Goal: Find specific page/section: Find specific page/section

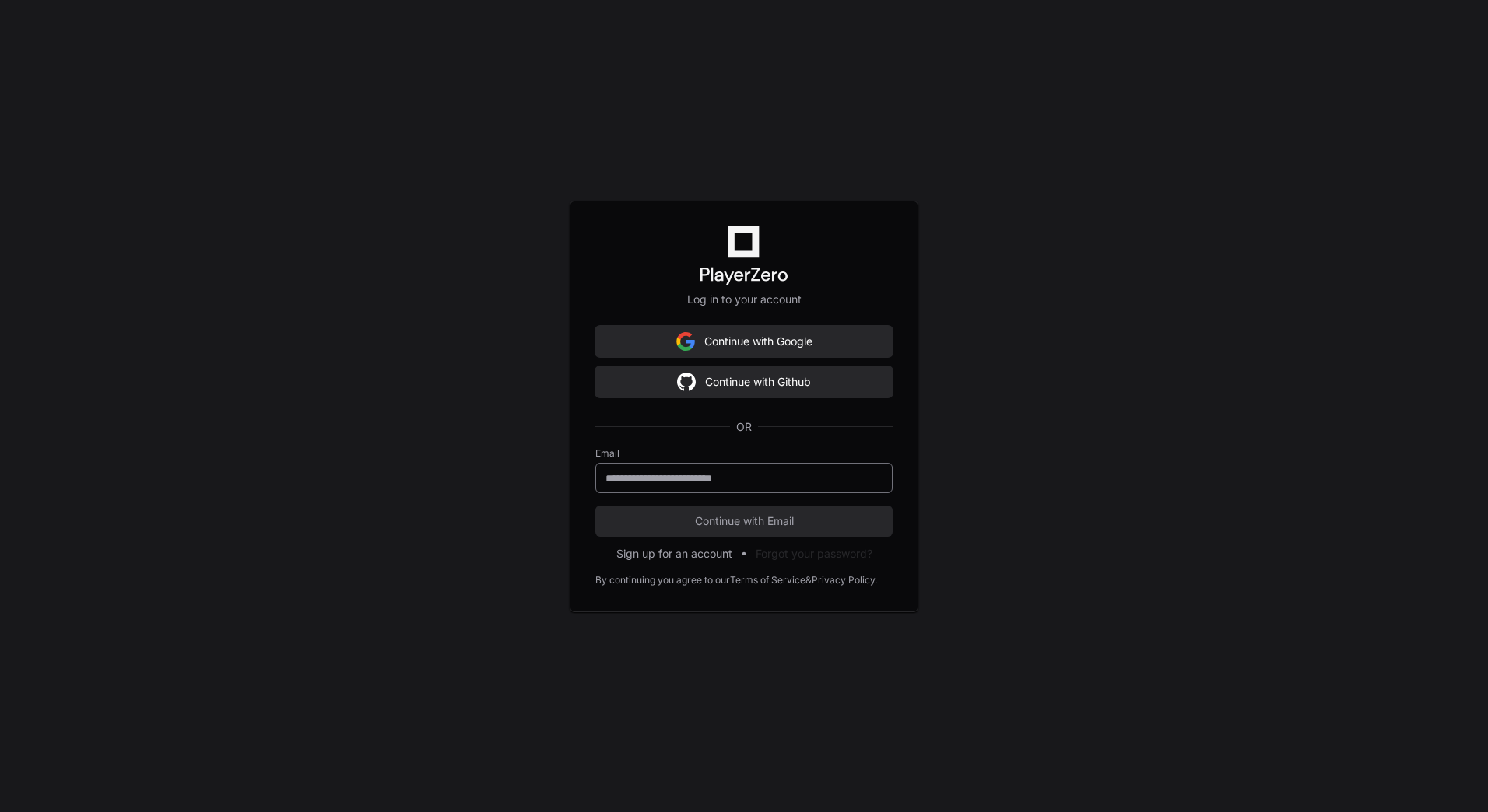
click at [636, 481] on input "email" at bounding box center [744, 478] width 277 height 16
type input "**********"
click at [595, 506] on button "Continue with Email" at bounding box center [743, 522] width 297 height 31
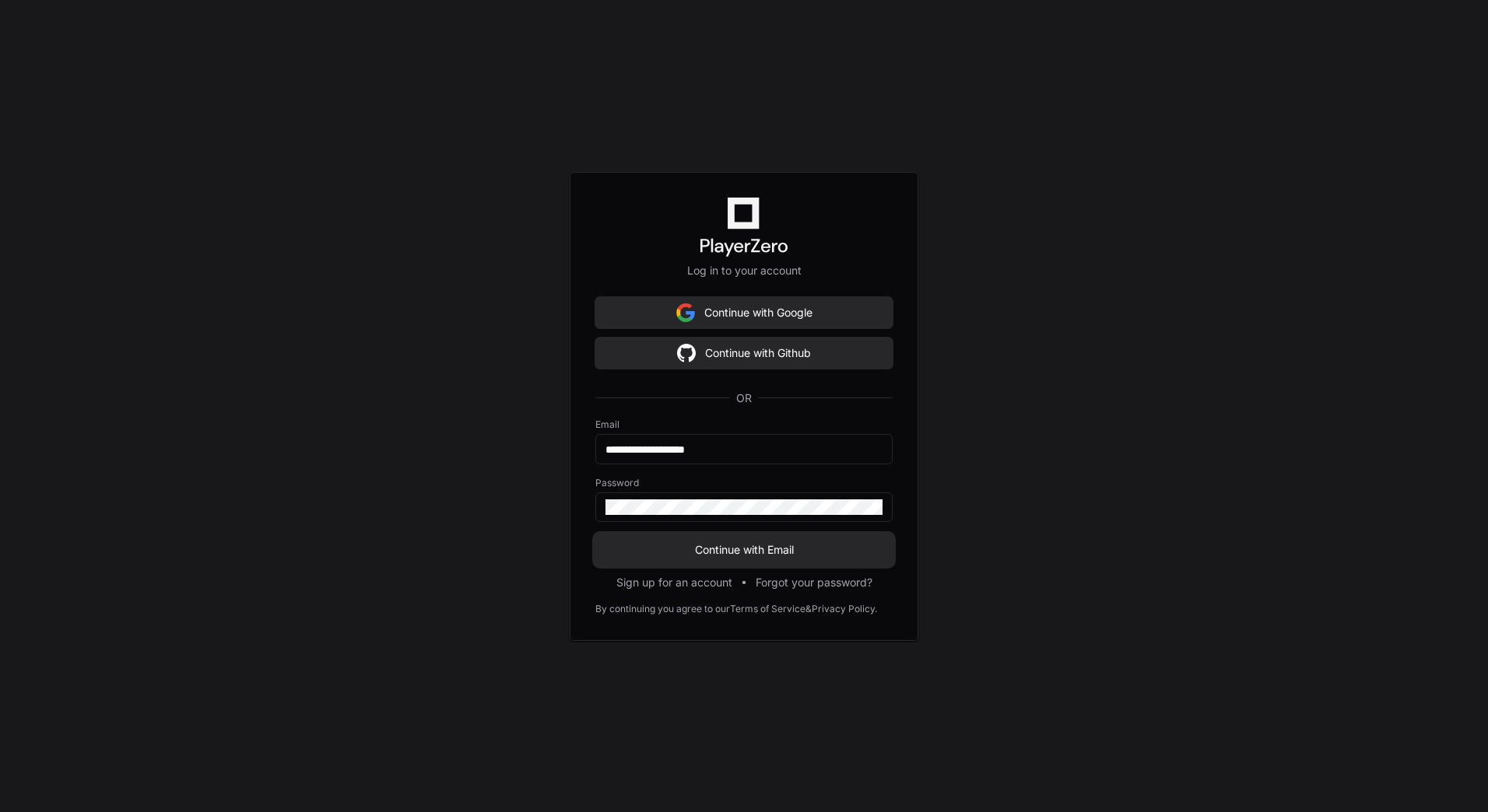
click at [690, 547] on span "Continue with Email" at bounding box center [743, 550] width 297 height 16
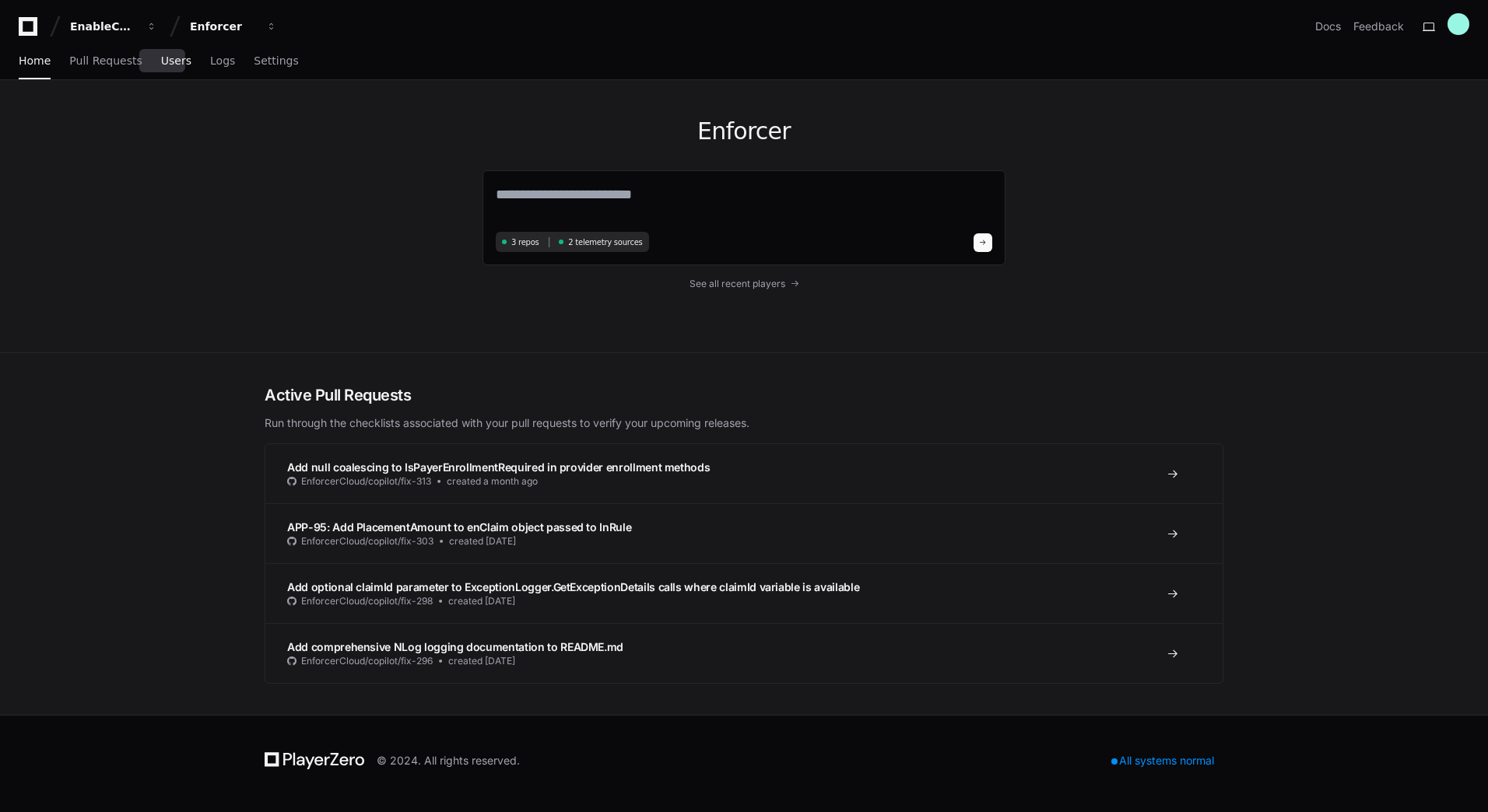
click at [165, 65] on span "Users" at bounding box center [176, 60] width 30 height 9
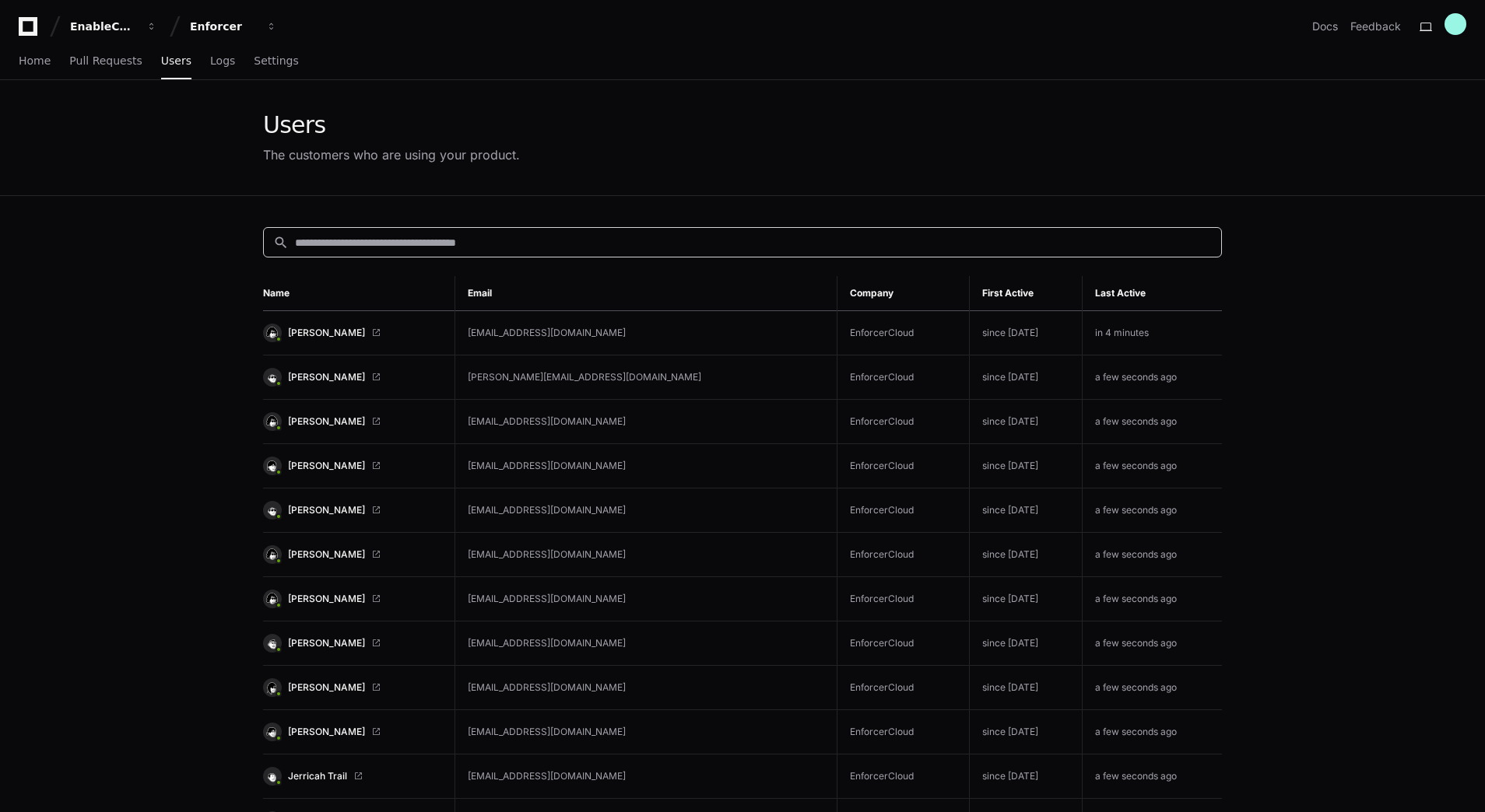
click at [328, 239] on input at bounding box center [753, 243] width 917 height 16
type input "*****"
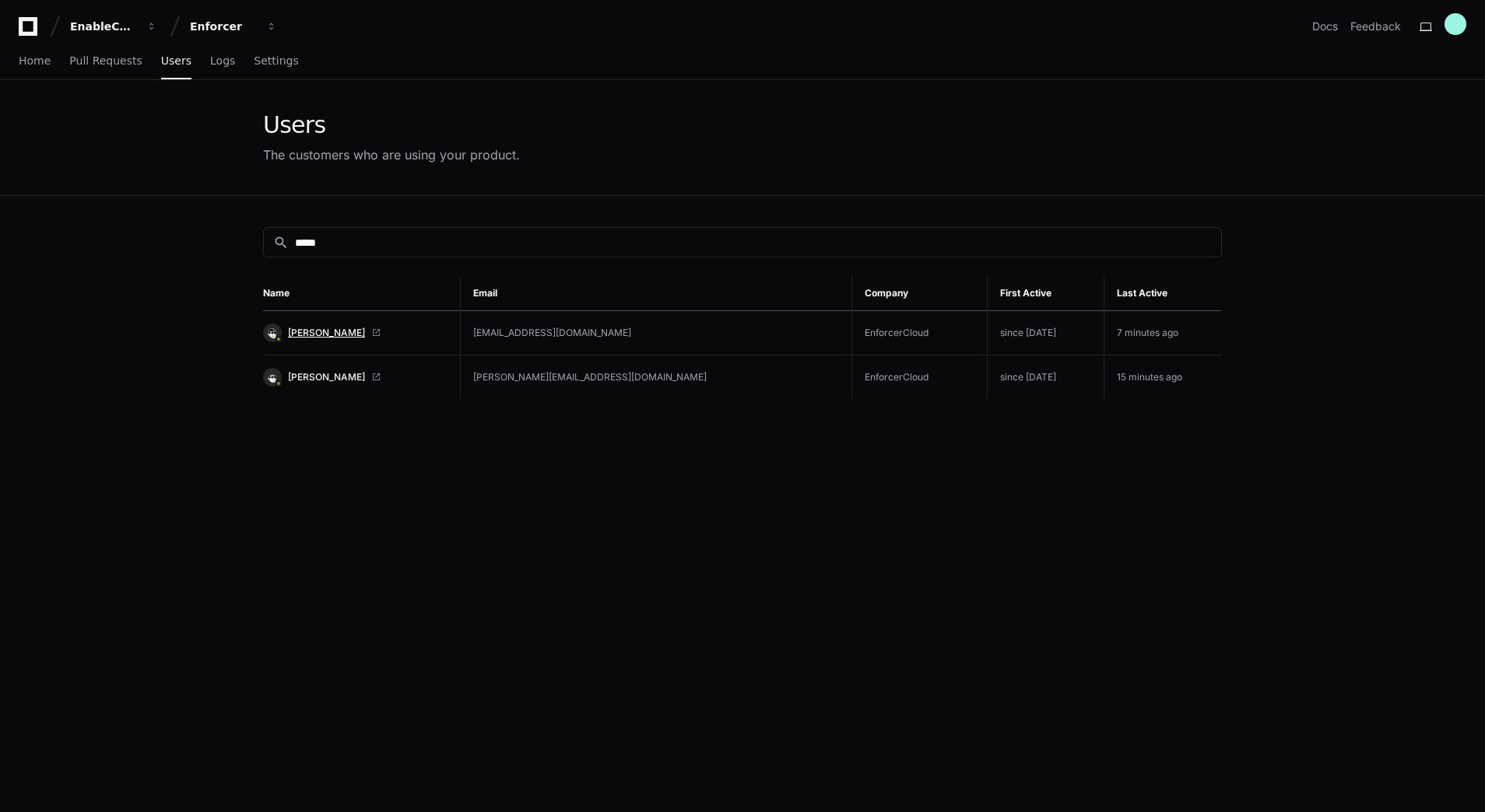
click at [305, 331] on span "[PERSON_NAME]" at bounding box center [327, 332] width 77 height 12
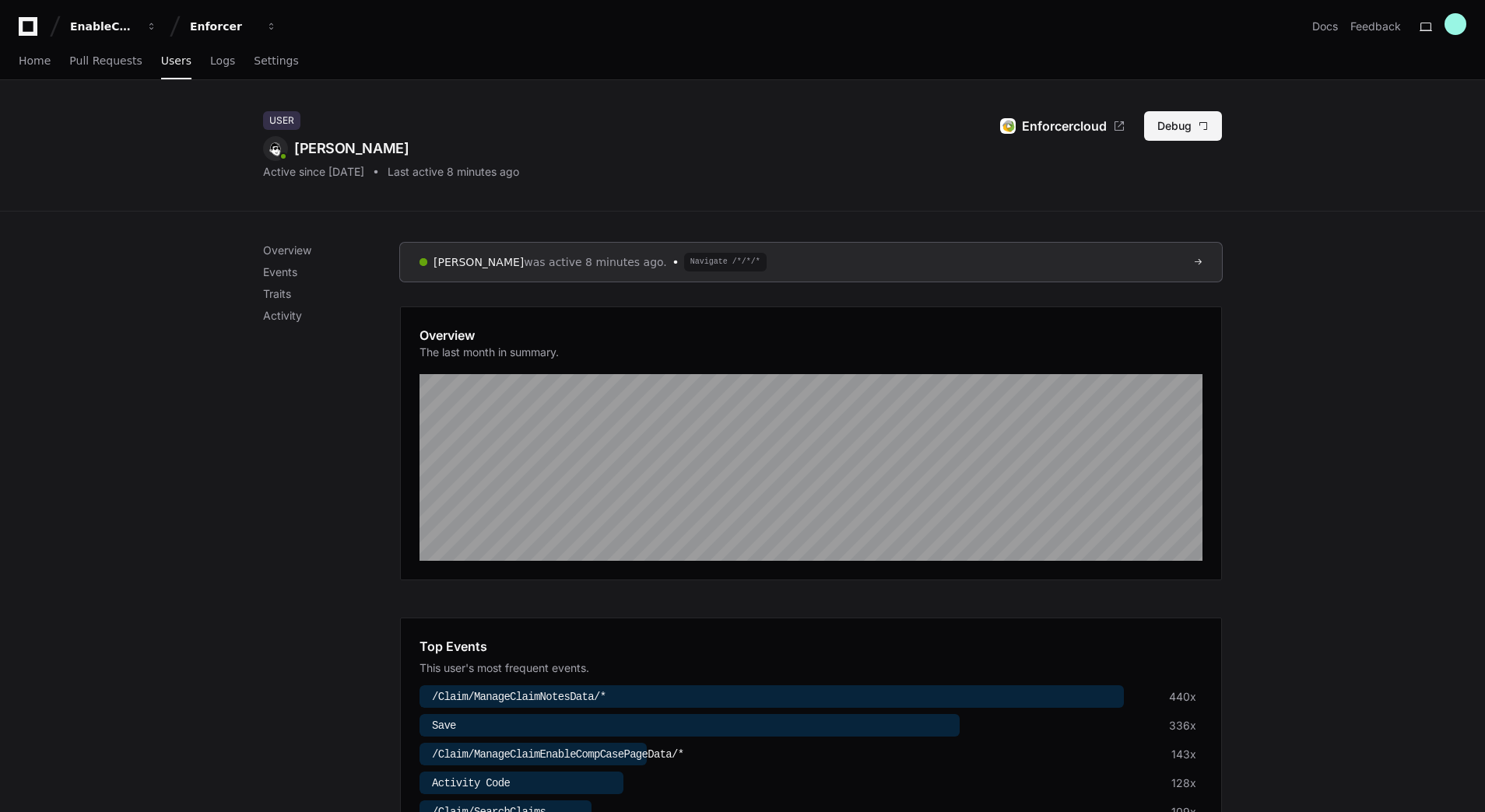
click at [1179, 133] on button "Debug" at bounding box center [1183, 126] width 78 height 30
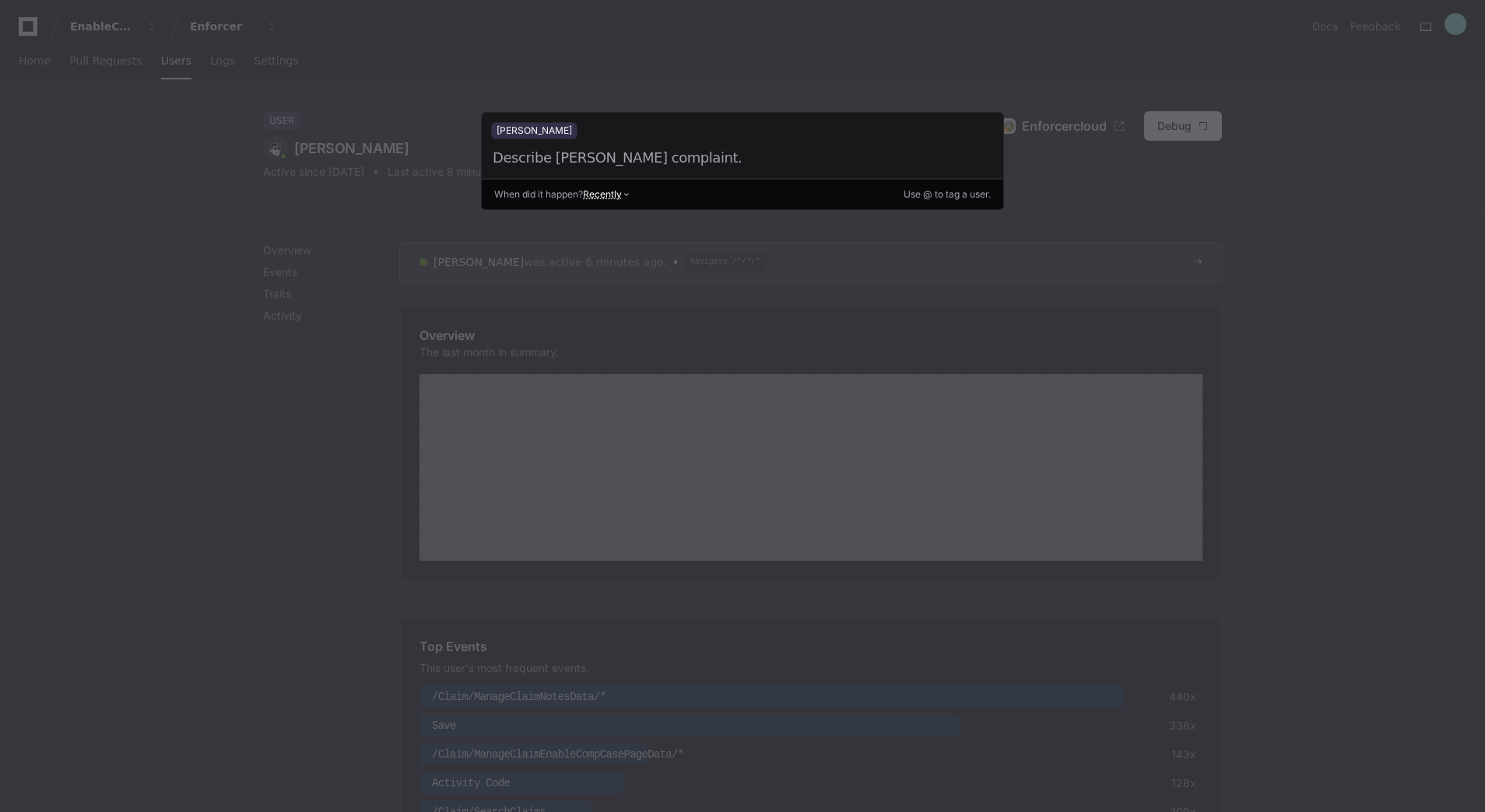
click at [557, 159] on div at bounding box center [724, 158] width 467 height 21
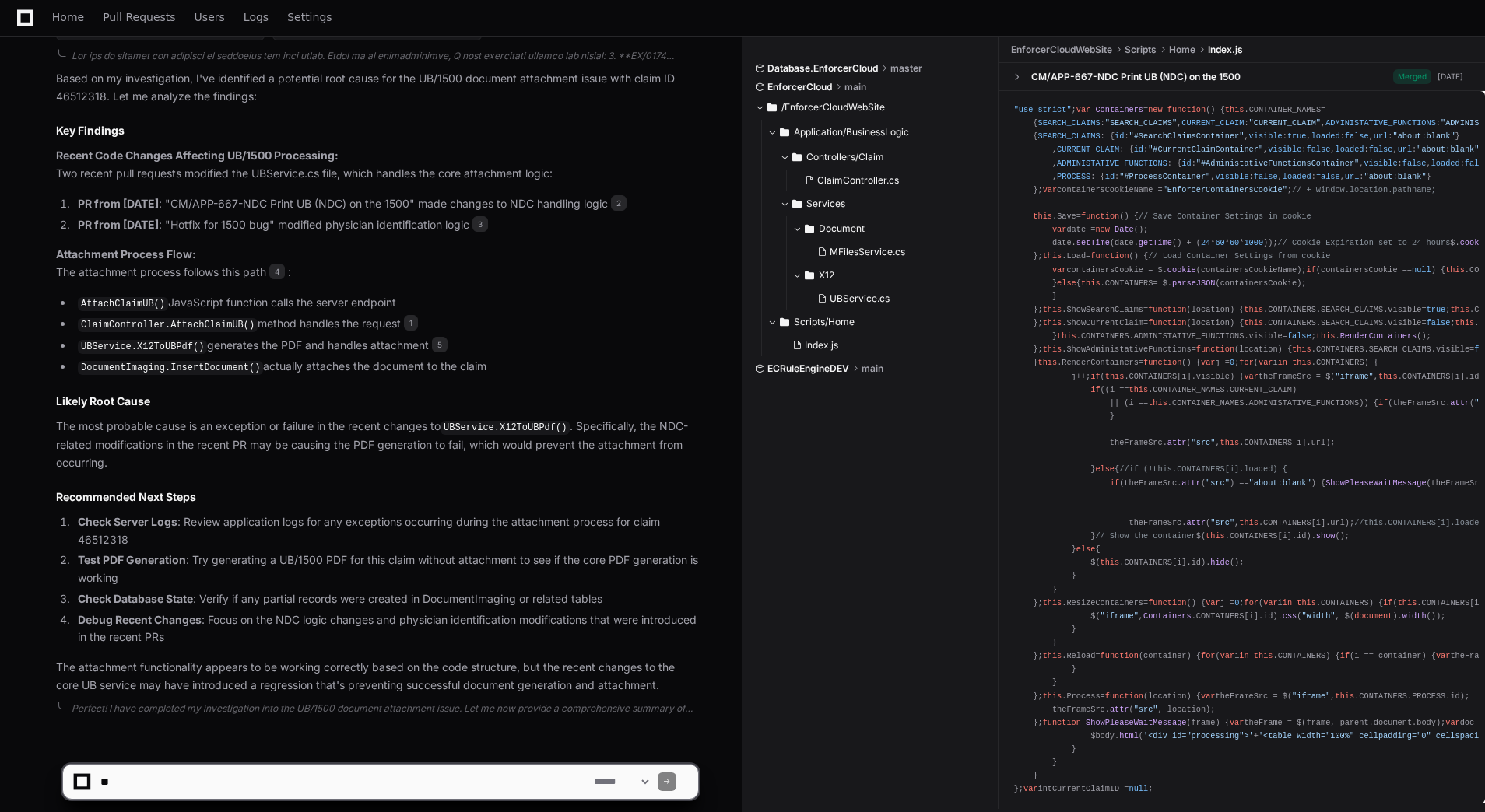
scroll to position [897, 0]
